Goal: Transaction & Acquisition: Purchase product/service

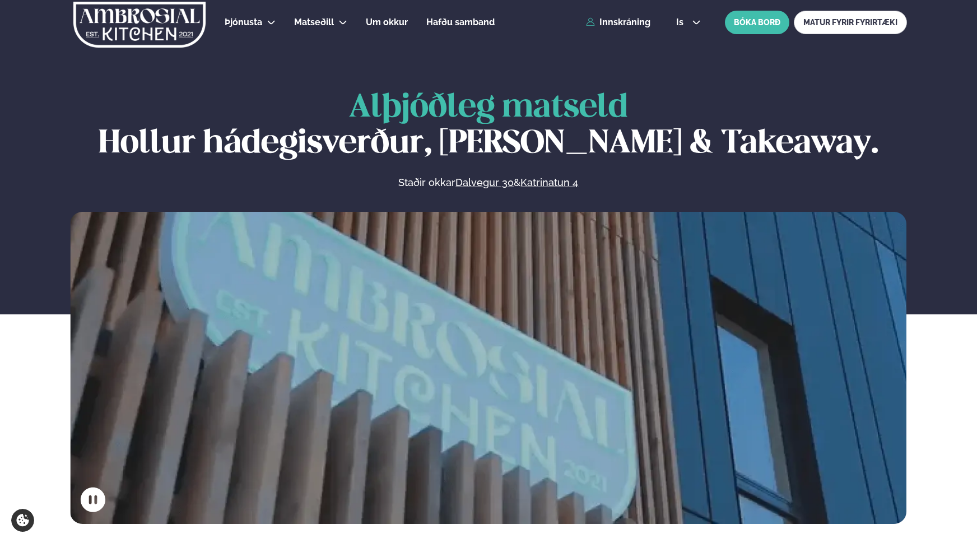
click at [612, 16] on div "Þjónusta Hádegismatur fyrir fyrirtæki Fyrirtækja veitingar Einkapartý Matseðill…" at bounding box center [489, 22] width 904 height 45
click at [611, 21] on link "Innskráning" at bounding box center [618, 22] width 64 height 10
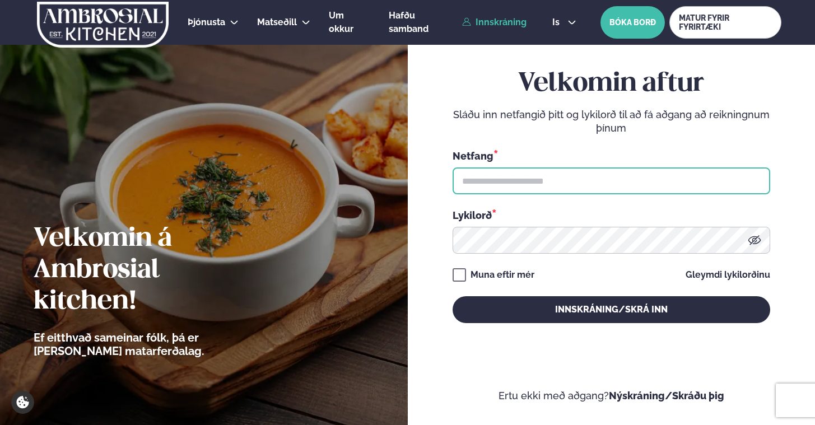
click at [494, 179] on input "text" at bounding box center [612, 181] width 318 height 27
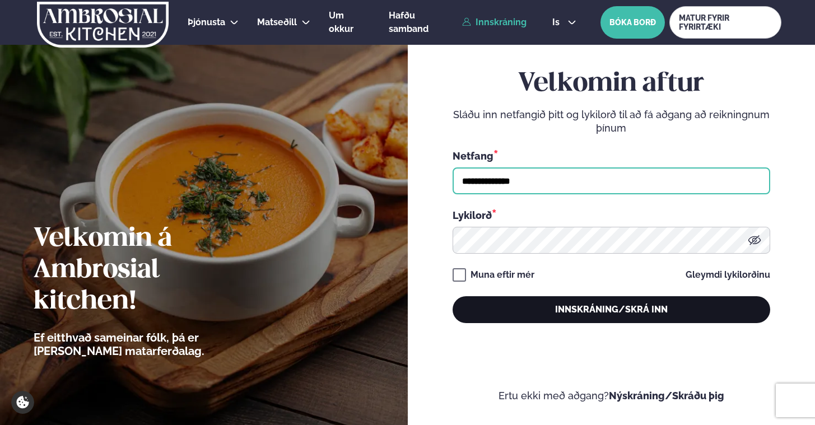
type input "**********"
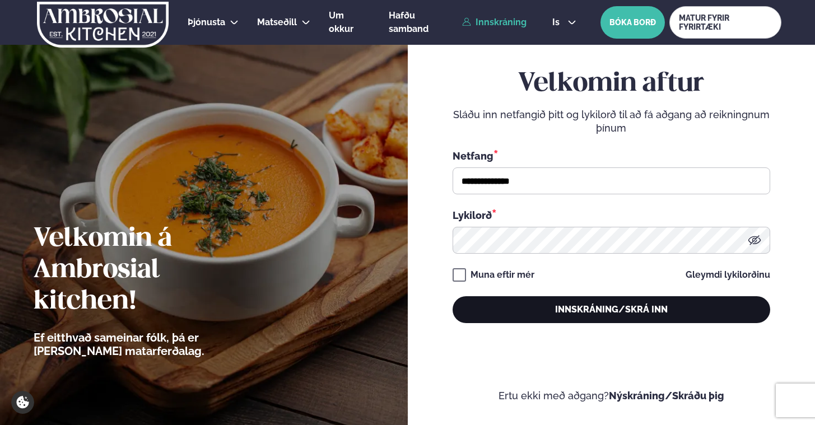
click at [587, 307] on button "Innskráning/Skrá inn" at bounding box center [612, 309] width 318 height 27
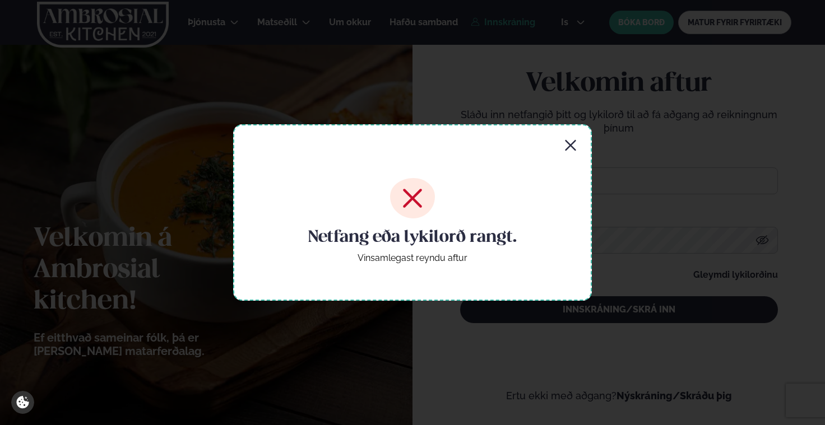
click at [572, 145] on icon "button" at bounding box center [570, 145] width 13 height 13
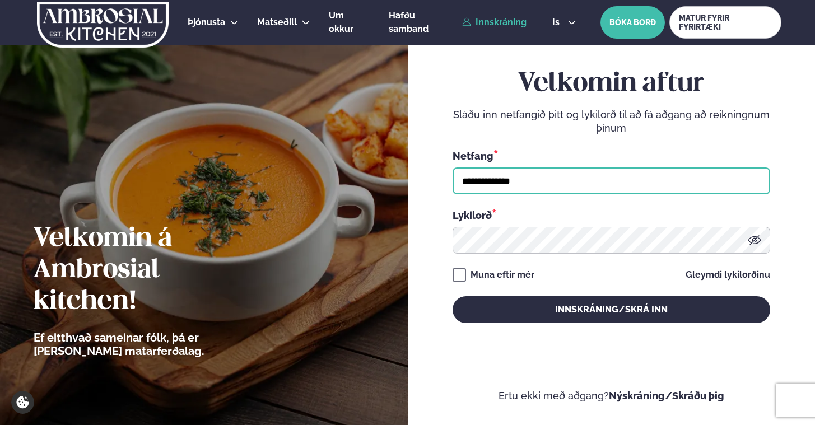
click at [561, 180] on input "**********" at bounding box center [612, 181] width 318 height 27
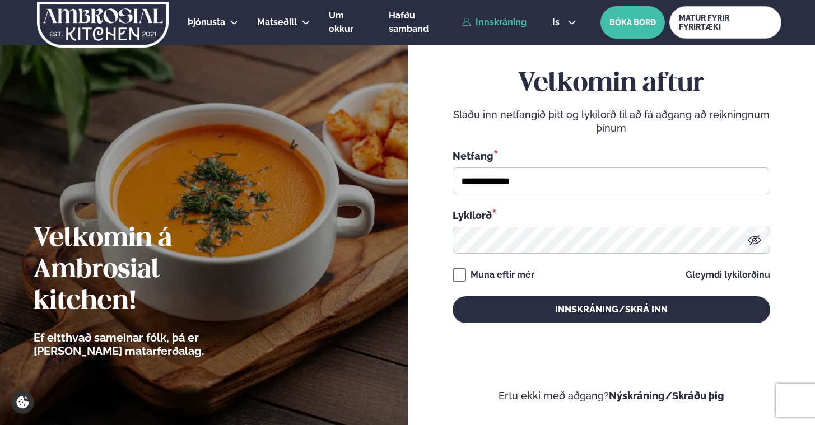
click at [754, 239] on icon at bounding box center [754, 240] width 13 height 10
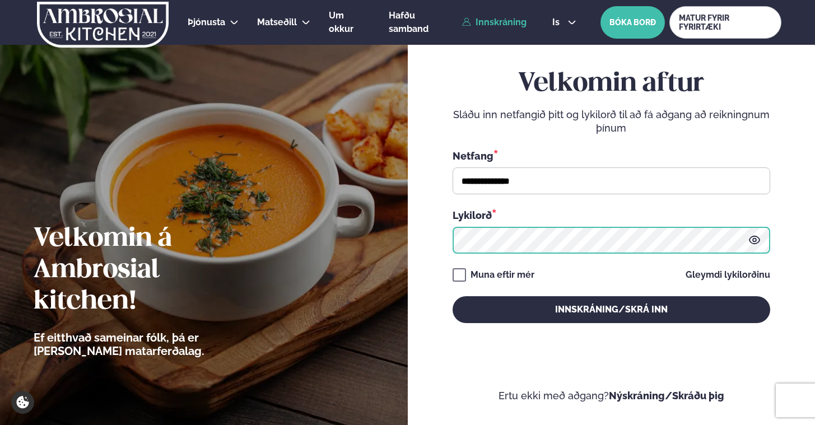
click at [453, 296] on button "Innskráning/Skrá inn" at bounding box center [612, 309] width 318 height 27
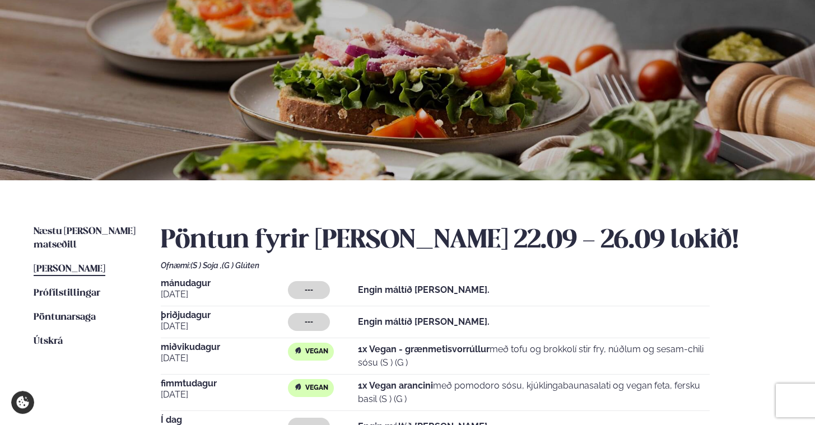
scroll to position [114, 0]
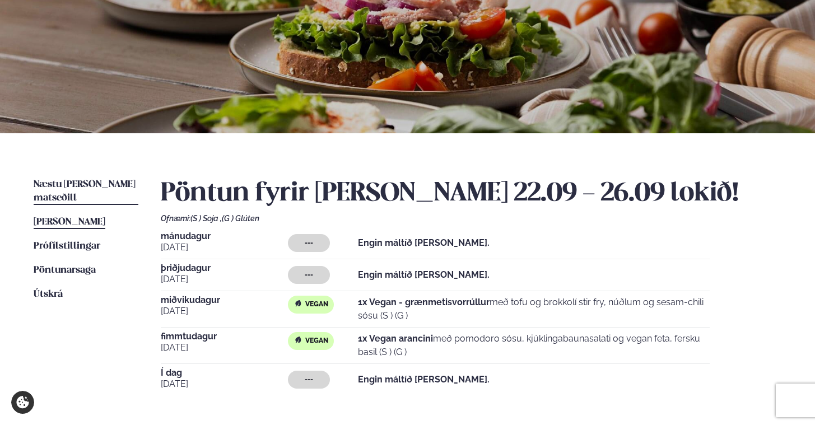
click at [109, 181] on span "Næstu [PERSON_NAME] matseðill" at bounding box center [85, 191] width 102 height 23
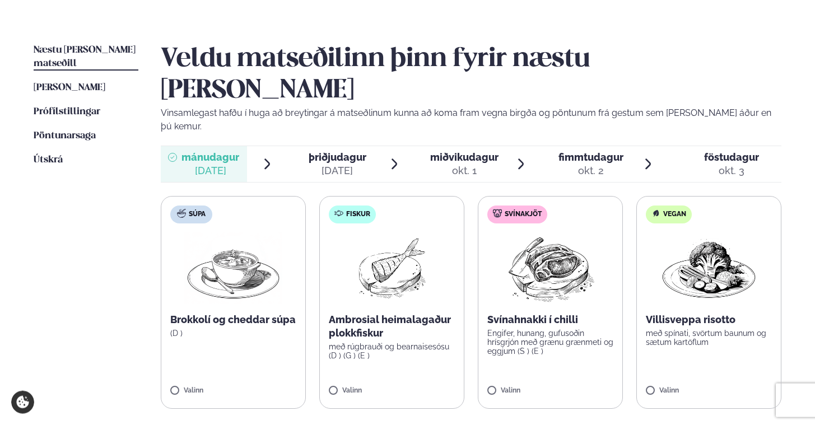
scroll to position [286, 0]
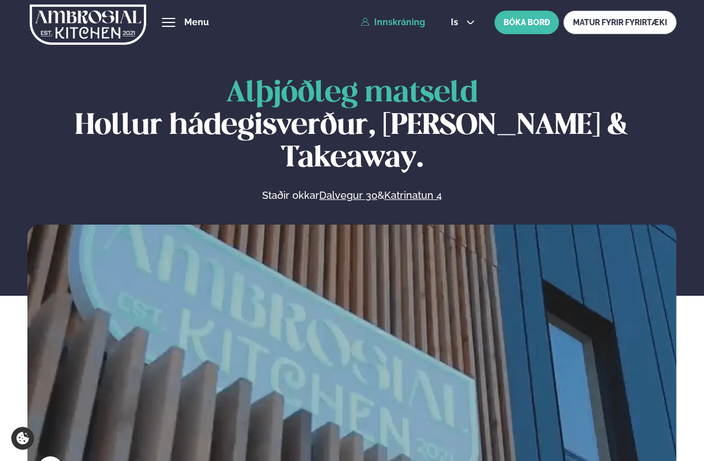
click at [407, 25] on link "Innskráning" at bounding box center [393, 22] width 64 height 10
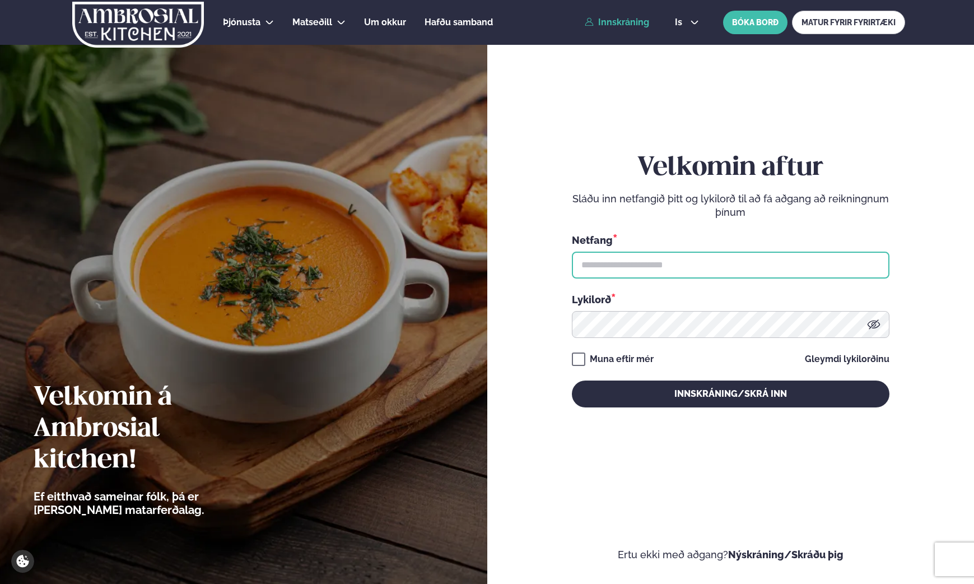
click at [652, 268] on input "text" at bounding box center [731, 265] width 318 height 27
type input "**********"
click at [704, 326] on icon at bounding box center [873, 324] width 13 height 13
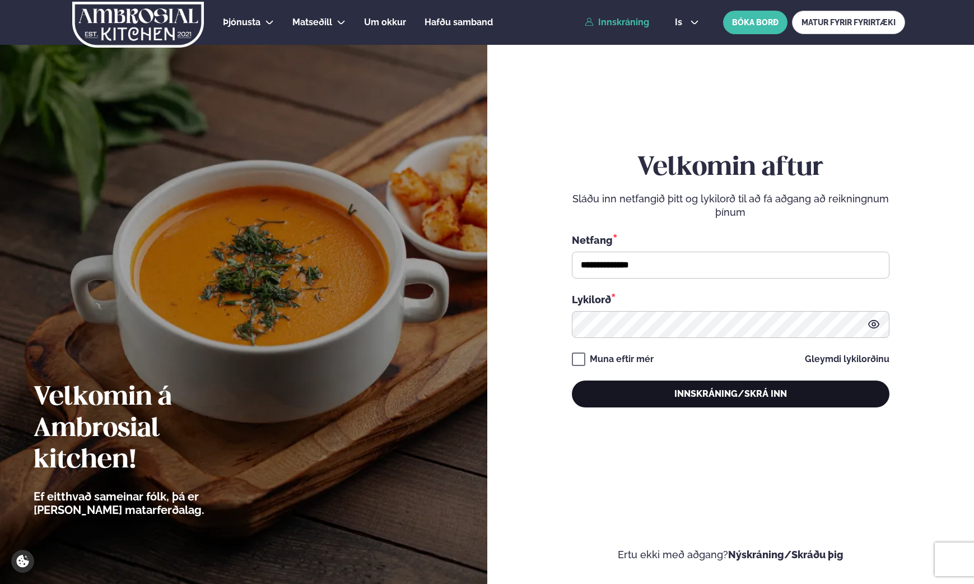
click at [685, 388] on button "Innskráning/Skrá inn" at bounding box center [731, 393] width 318 height 27
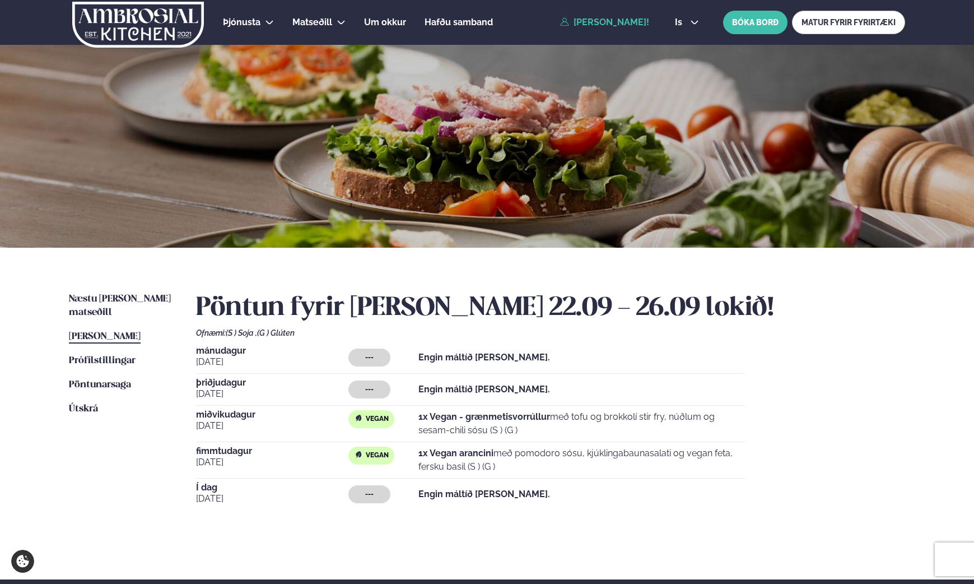
click at [134, 292] on div "Næstu [PERSON_NAME] matseðill Næsta vika [PERSON_NAME] matseðill [PERSON_NAME] …" at bounding box center [487, 414] width 904 height 332
click at [133, 296] on span "Næstu [PERSON_NAME] matseðill" at bounding box center [120, 305] width 102 height 23
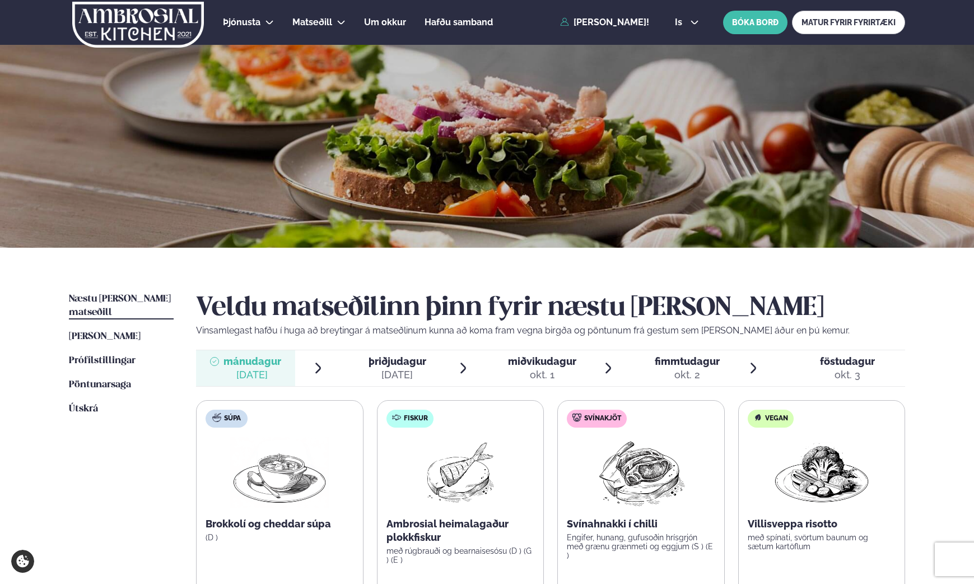
click at [551, 362] on span "miðvikudagur" at bounding box center [542, 361] width 68 height 12
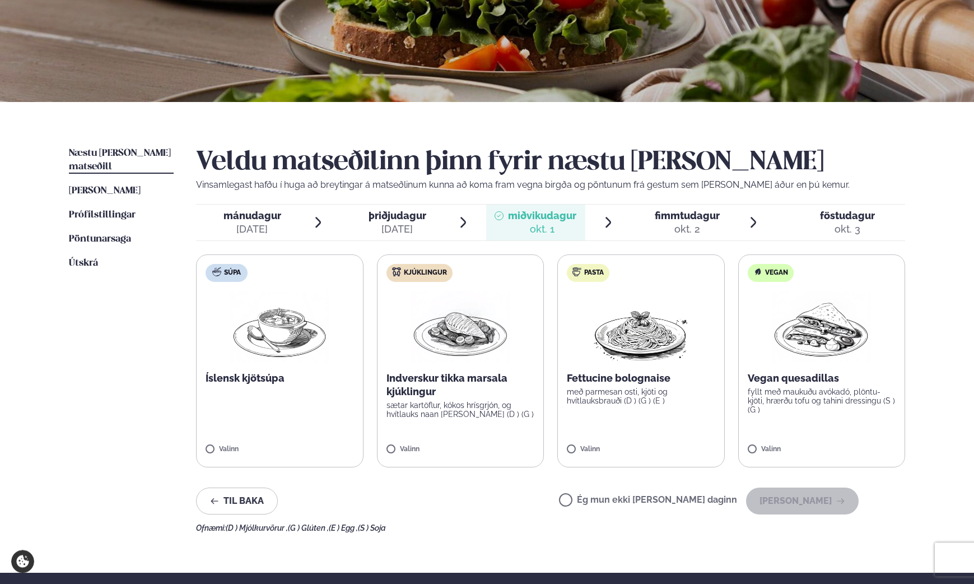
scroll to position [171, 0]
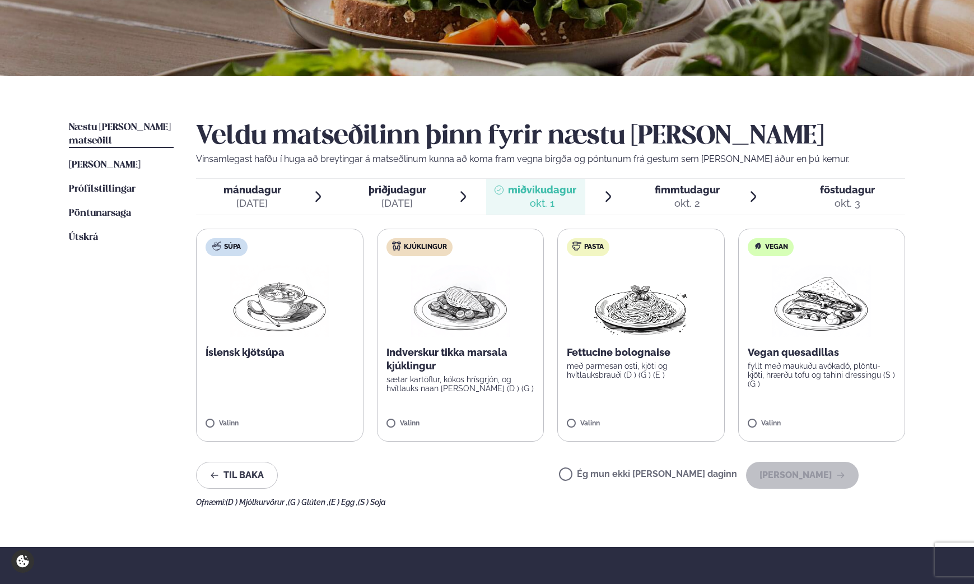
click at [704, 370] on p "fyllt með maukuðu avókadó, plöntu-kjöti, hrærðu tofu og tahini dressingu (S ) (…" at bounding box center [822, 374] width 149 height 27
click at [704, 461] on button "[PERSON_NAME]" at bounding box center [802, 475] width 113 height 27
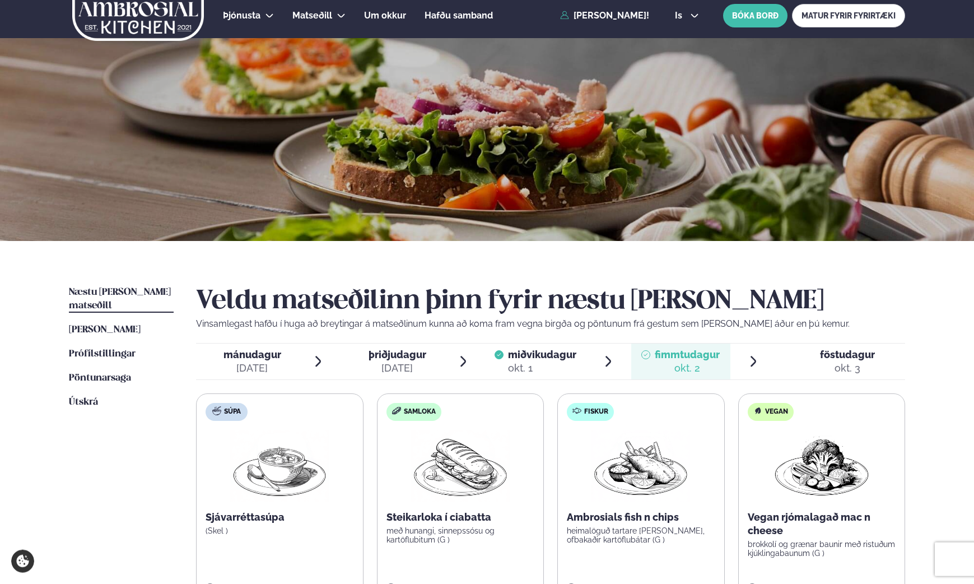
scroll to position [0, 0]
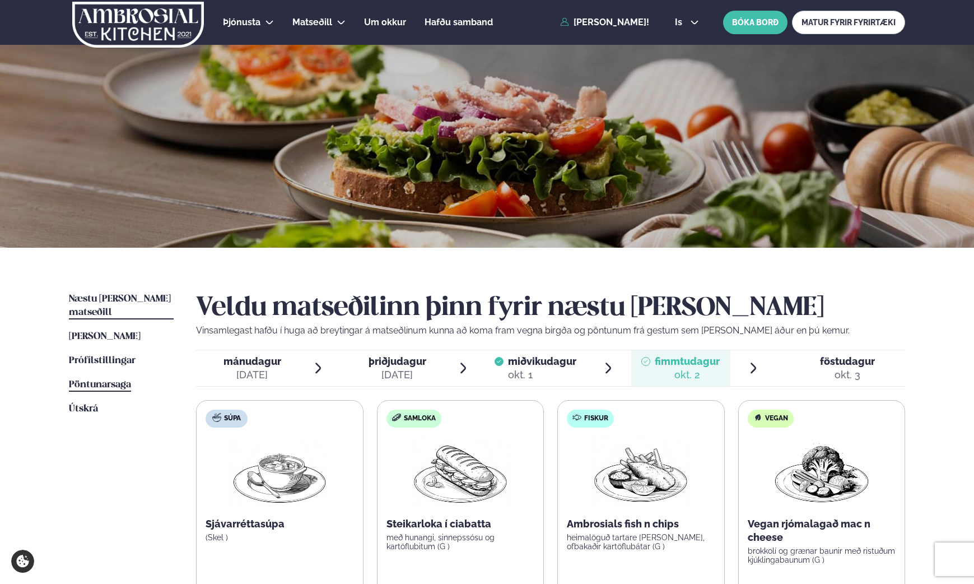
click at [106, 380] on span "Pöntunarsaga" at bounding box center [100, 385] width 62 height 10
